Goal: Find specific page/section: Find specific page/section

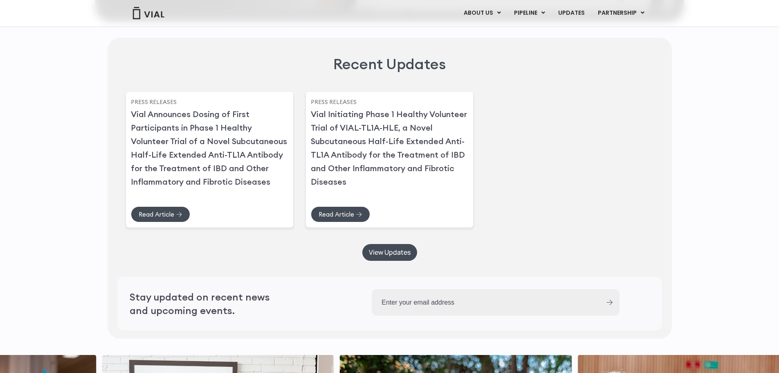
scroll to position [2342, 0]
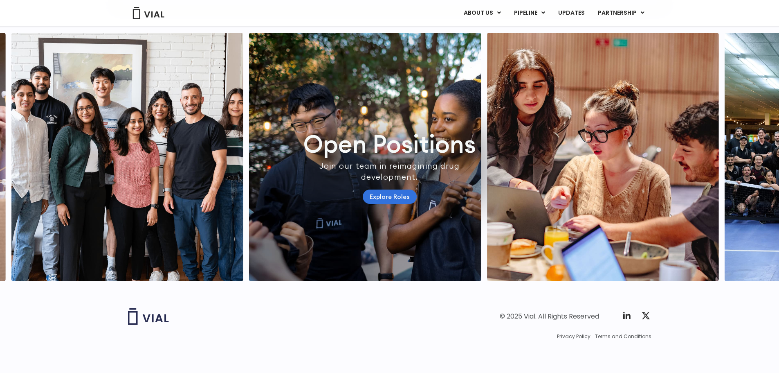
click at [377, 189] on link "Explore Roles" at bounding box center [390, 196] width 54 height 14
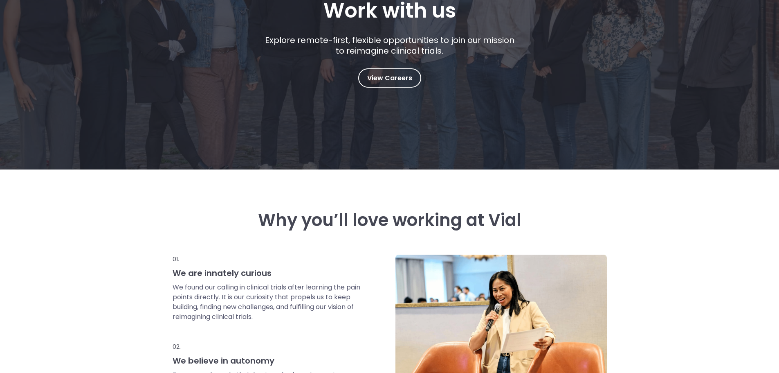
scroll to position [164, 0]
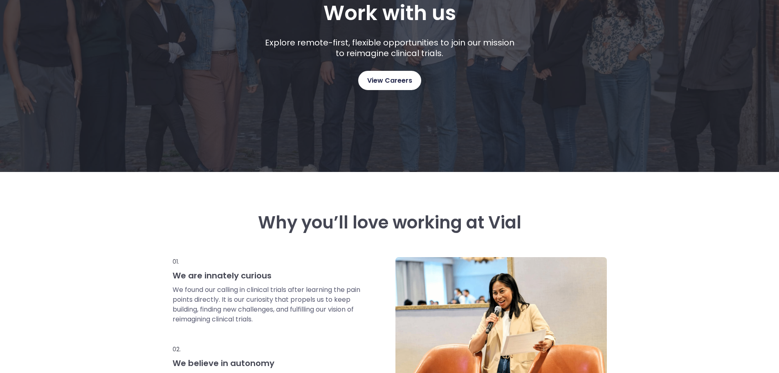
click at [402, 84] on link "View Careers" at bounding box center [389, 80] width 63 height 19
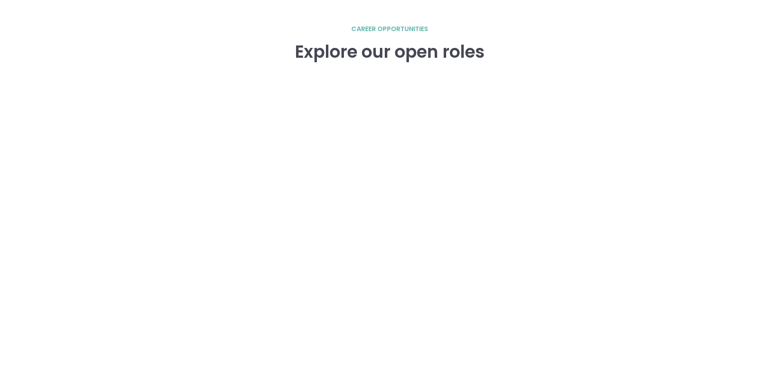
scroll to position [1173, 0]
